Goal: Task Accomplishment & Management: Manage account settings

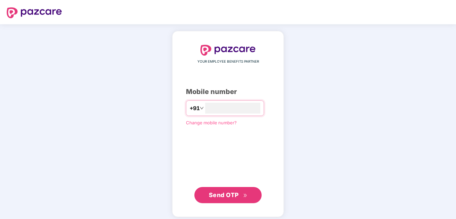
type input "**********"
click at [218, 192] on span "Send OTP" at bounding box center [224, 194] width 30 height 7
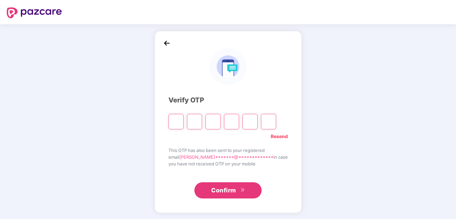
type input "*"
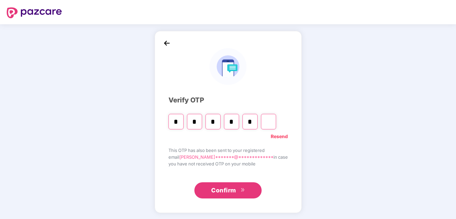
type input "*"
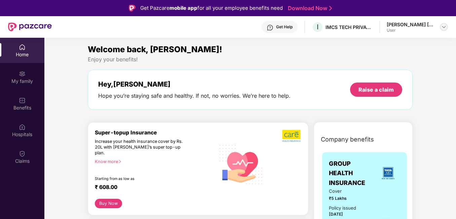
click at [445, 23] on div at bounding box center [444, 27] width 8 height 8
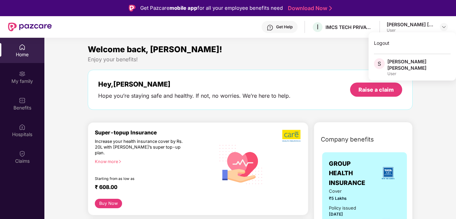
click at [259, 51] on div "Welcome back, [PERSON_NAME]!" at bounding box center [250, 49] width 325 height 13
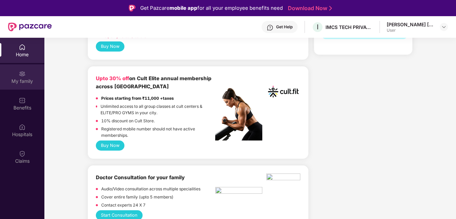
scroll to position [261, 0]
click at [22, 76] on img at bounding box center [22, 73] width 7 height 7
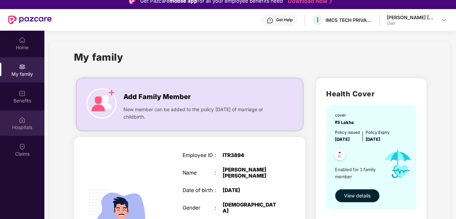
click at [24, 118] on img at bounding box center [22, 119] width 7 height 7
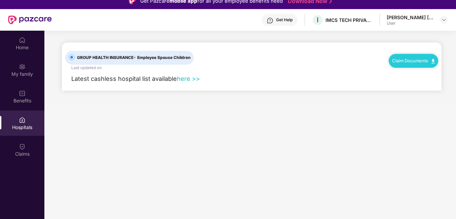
click at [188, 79] on link "here >>" at bounding box center [188, 78] width 23 height 7
